Goal: Information Seeking & Learning: Learn about a topic

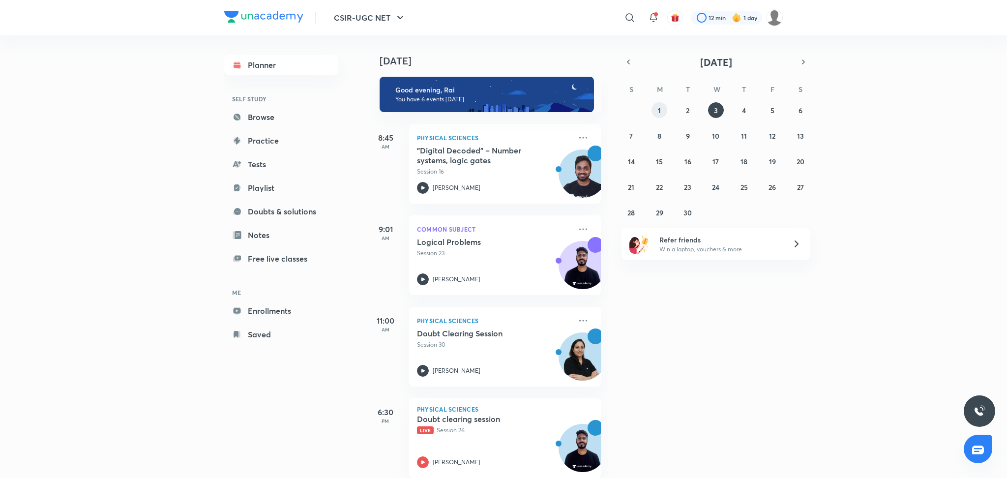
click at [662, 111] on button "1" at bounding box center [660, 110] width 16 height 16
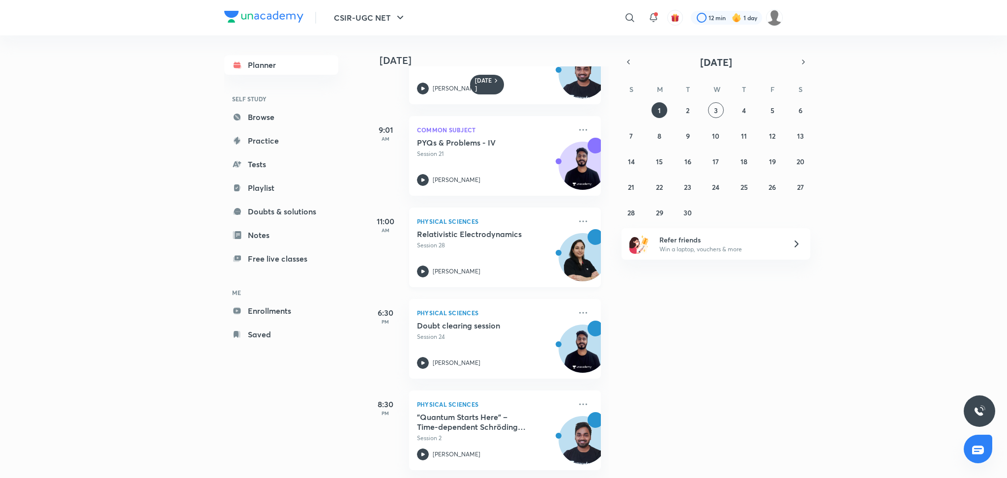
scroll to position [63, 0]
click at [524, 417] on h5 ""Quantum Starts Here" – Time-dependent Schrödinger equation" at bounding box center [478, 422] width 122 height 20
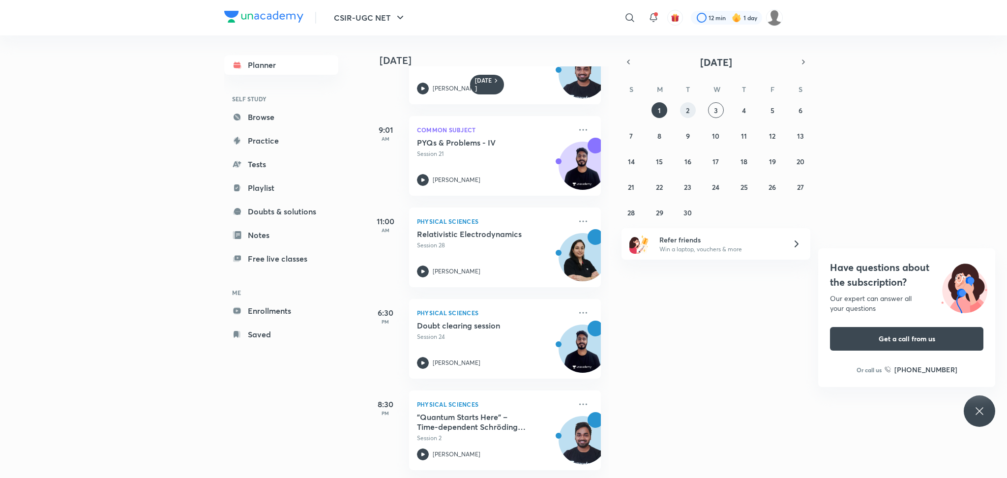
click at [689, 113] on button "2" at bounding box center [688, 110] width 16 height 16
click at [559, 433] on img at bounding box center [582, 444] width 47 height 47
click at [714, 113] on abbr "3" at bounding box center [716, 110] width 4 height 9
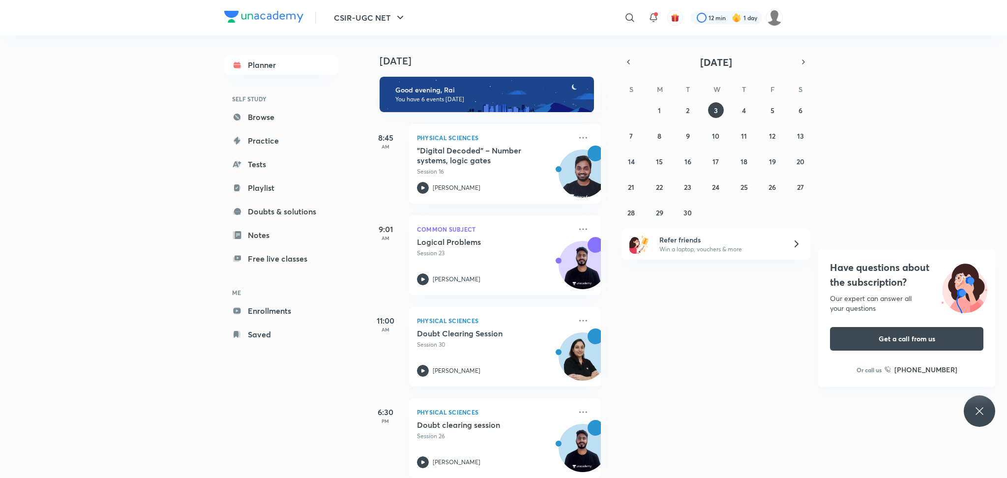
scroll to position [200, 0]
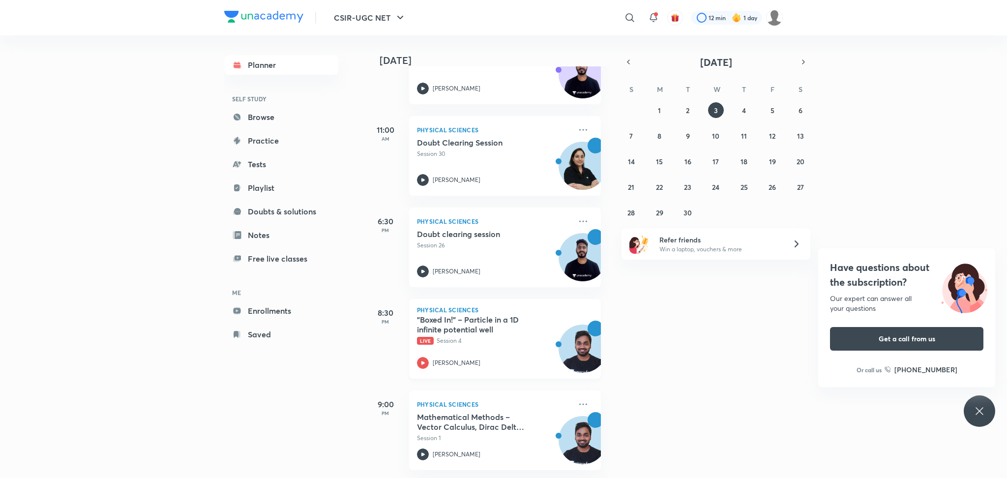
click at [442, 315] on h5 ""Boxed In!" – Particle in a 1D infinite potential well" at bounding box center [478, 325] width 122 height 20
click at [983, 408] on icon at bounding box center [979, 410] width 7 height 7
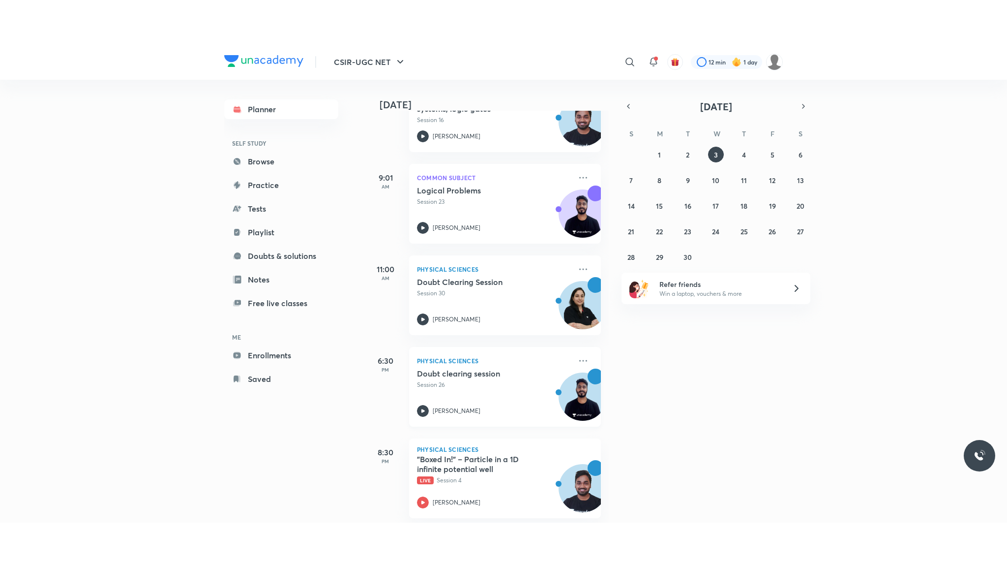
scroll to position [96, 0]
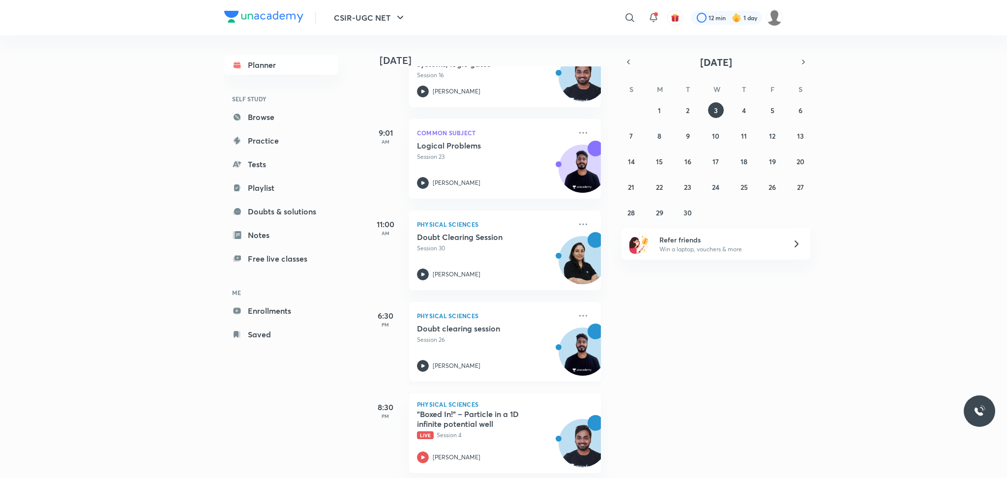
click at [483, 437] on p "Live Session 4" at bounding box center [494, 435] width 154 height 9
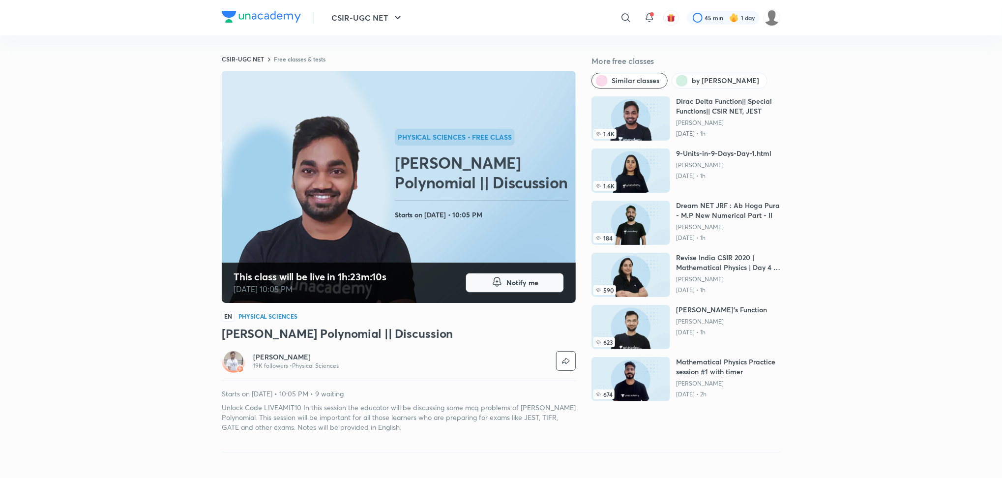
click at [536, 282] on span "Notify me" at bounding box center [523, 283] width 32 height 10
